Goal: Find specific page/section: Find specific page/section

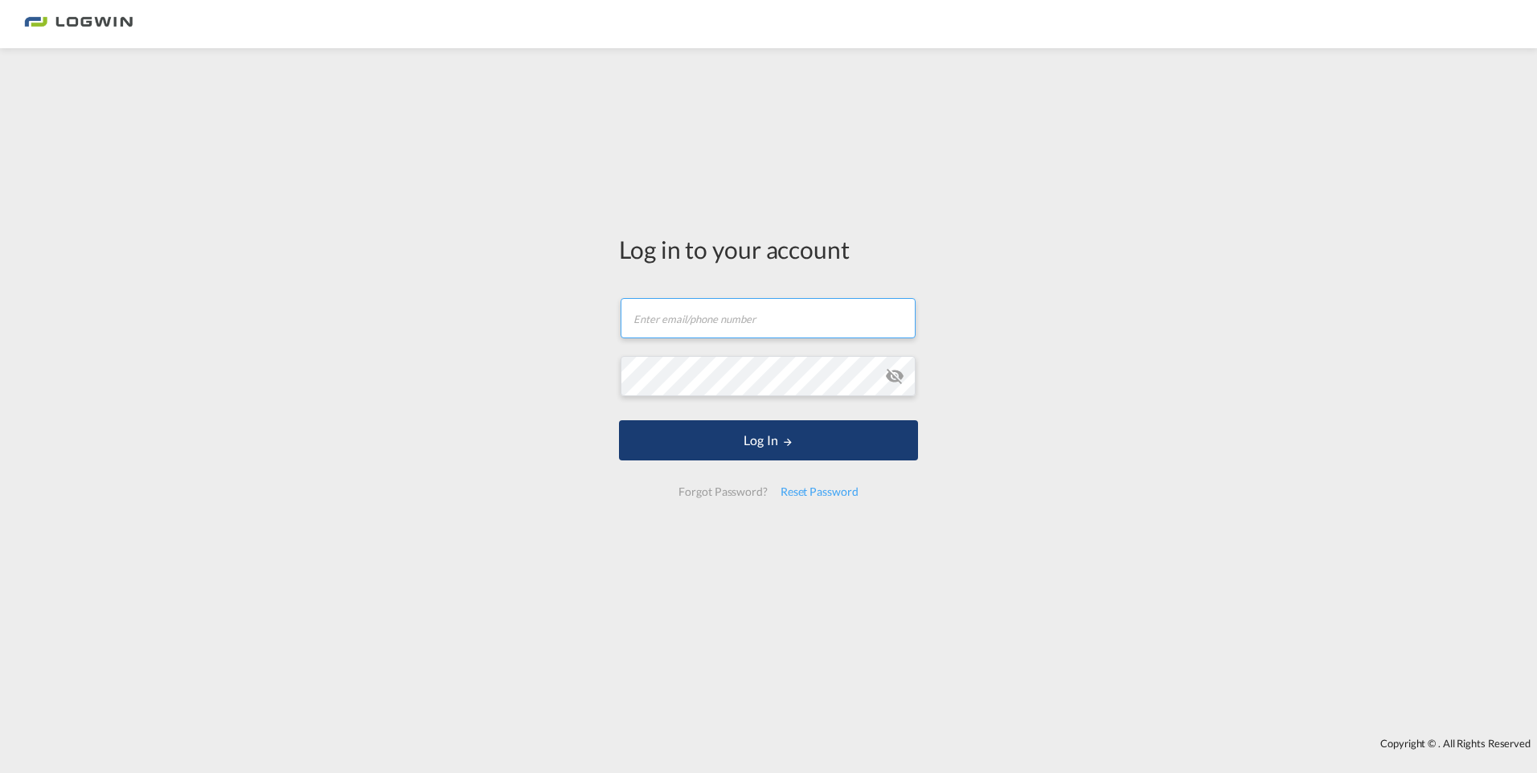
type input "[EMAIL_ADDRESS][DOMAIN_NAME]"
click at [767, 443] on button "Log In" at bounding box center [768, 440] width 299 height 40
